Goal: Information Seeking & Learning: Learn about a topic

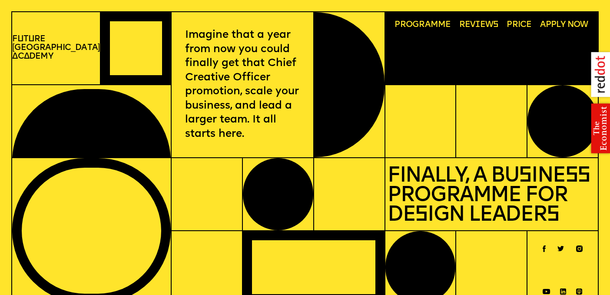
click at [48, 46] on p "F u t u re London A c a demy" at bounding box center [55, 48] width 87 height 26
